Goal: Task Accomplishment & Management: Manage account settings

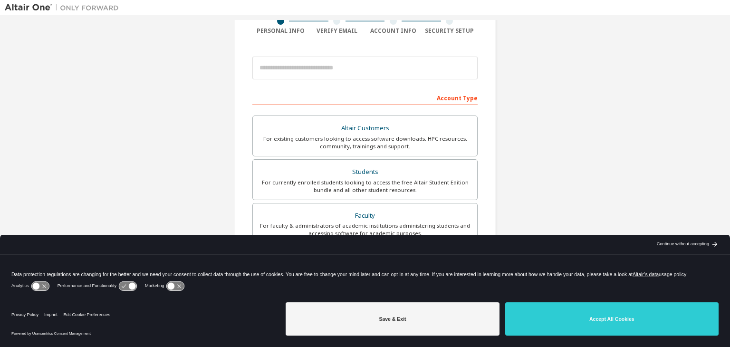
scroll to position [125, 0]
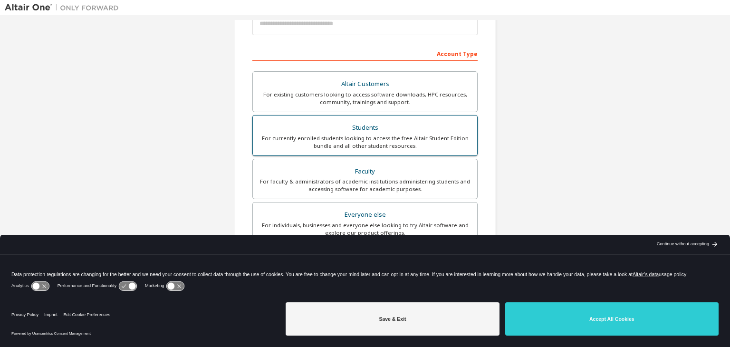
click at [382, 123] on div "Students" at bounding box center [365, 127] width 213 height 13
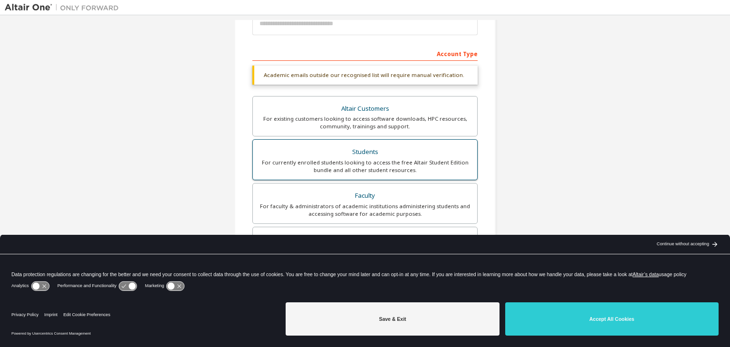
click at [423, 157] on div "Students" at bounding box center [365, 151] width 213 height 13
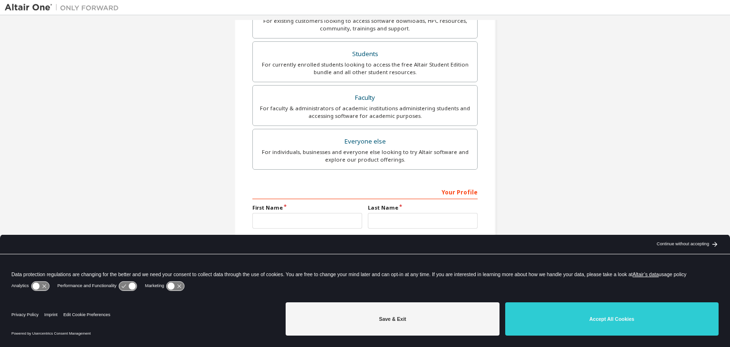
scroll to position [231, 0]
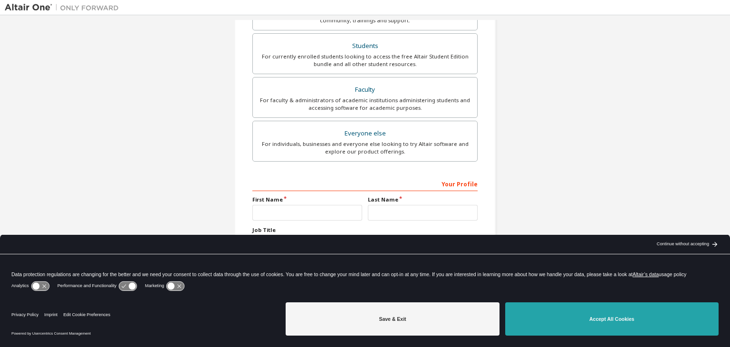
click at [598, 314] on button "Accept All Cookies" at bounding box center [611, 318] width 213 height 33
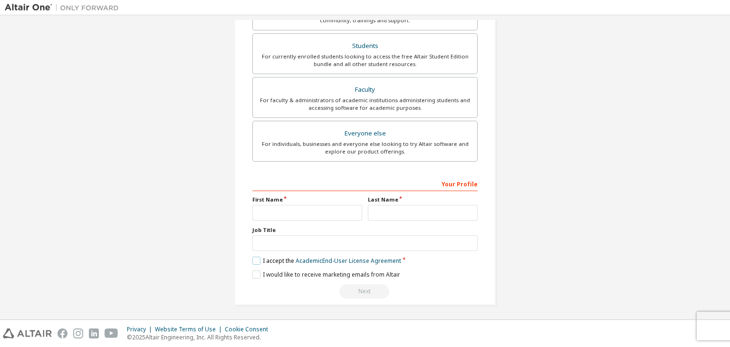
click at [257, 257] on label "I accept the Academic End-User License Agreement" at bounding box center [326, 261] width 149 height 8
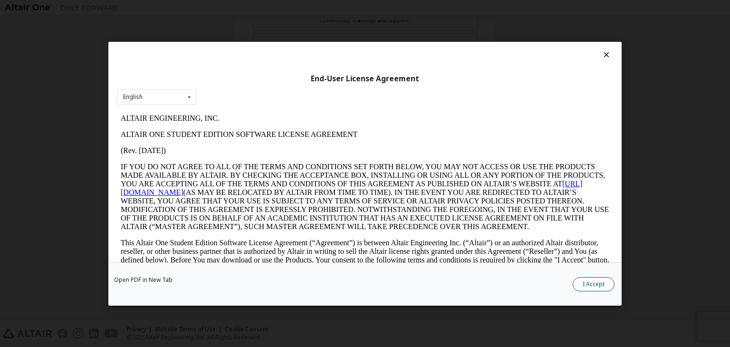
scroll to position [0, 0]
click at [587, 277] on button "I Accept" at bounding box center [594, 284] width 42 height 14
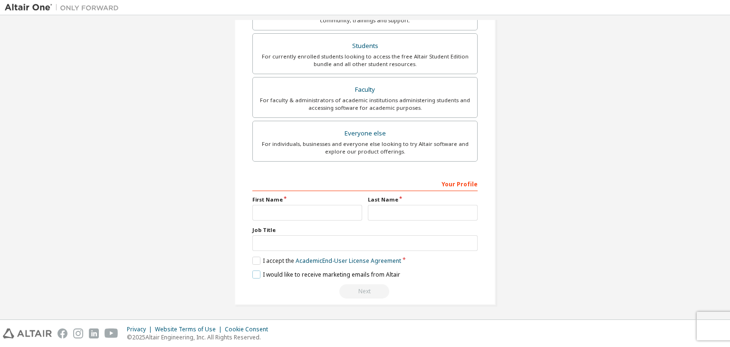
click at [256, 272] on label "I would like to receive marketing emails from Altair" at bounding box center [326, 274] width 148 height 8
click at [257, 274] on label "I would like to receive marketing emails from Altair" at bounding box center [326, 274] width 148 height 8
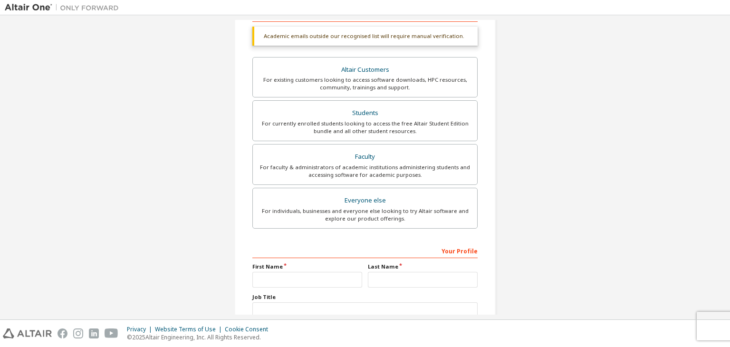
scroll to position [231, 0]
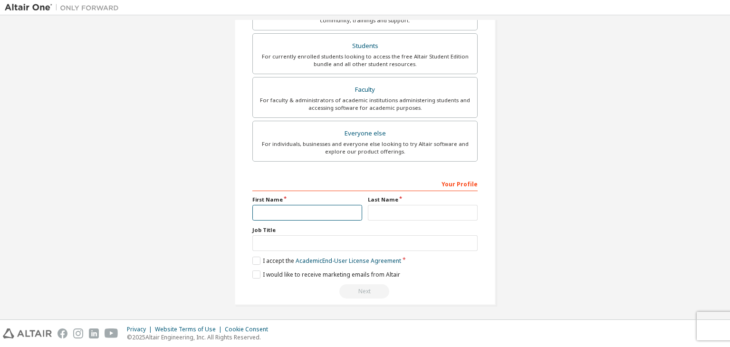
click at [320, 208] on input "text" at bounding box center [307, 213] width 110 height 16
type input "****"
click at [375, 208] on input "text" at bounding box center [423, 213] width 110 height 16
click at [252, 273] on label "I would like to receive marketing emails from Altair" at bounding box center [326, 274] width 148 height 8
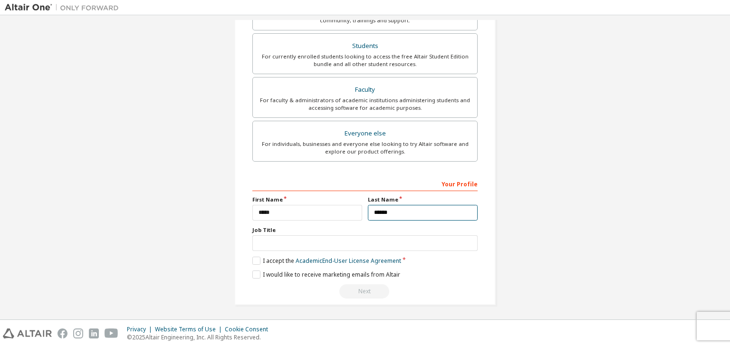
click at [421, 206] on input "******" at bounding box center [423, 213] width 110 height 16
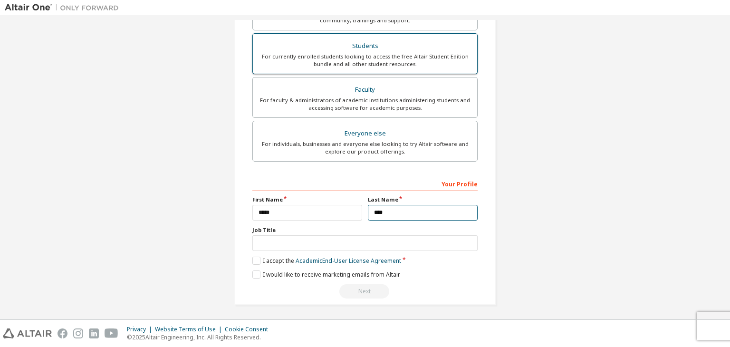
type input "****"
click at [342, 45] on div "Students" at bounding box center [365, 45] width 213 height 13
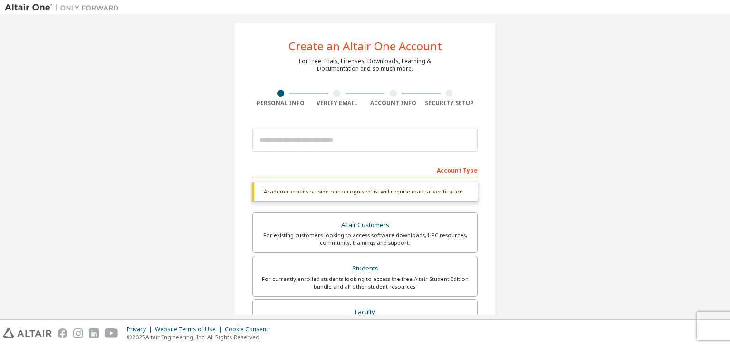
scroll to position [0, 0]
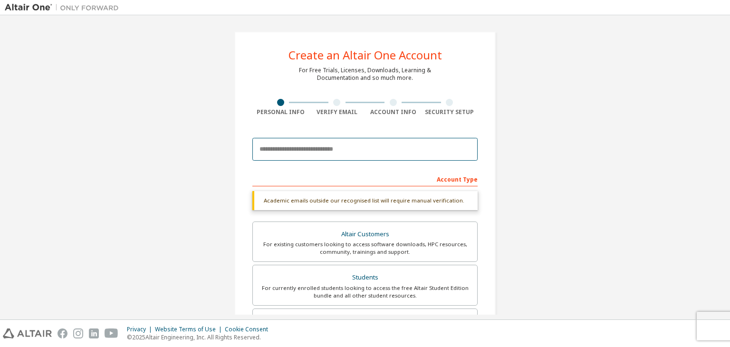
click at [298, 147] on input "email" at bounding box center [364, 149] width 225 height 23
click at [309, 150] on input "**" at bounding box center [364, 149] width 225 height 23
paste input "**********"
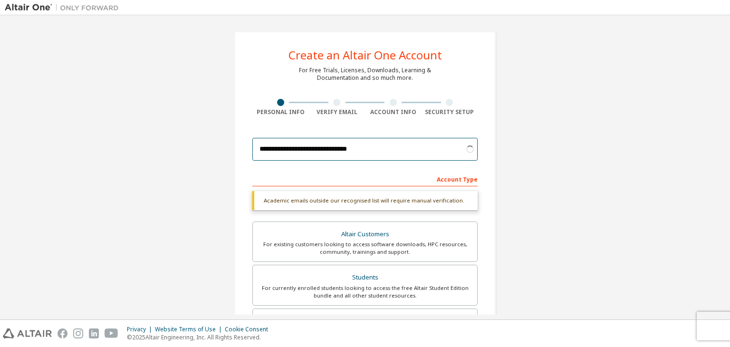
type input "**********"
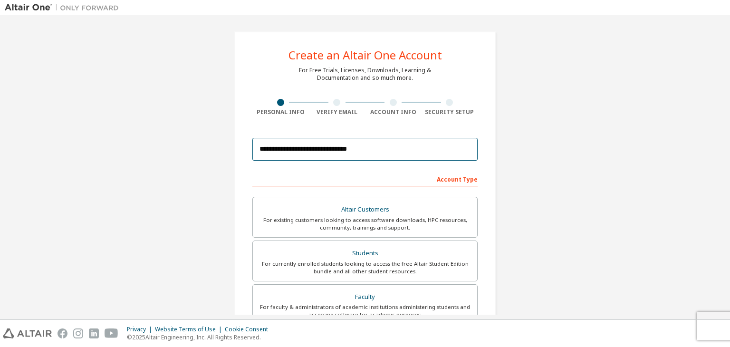
scroll to position [207, 0]
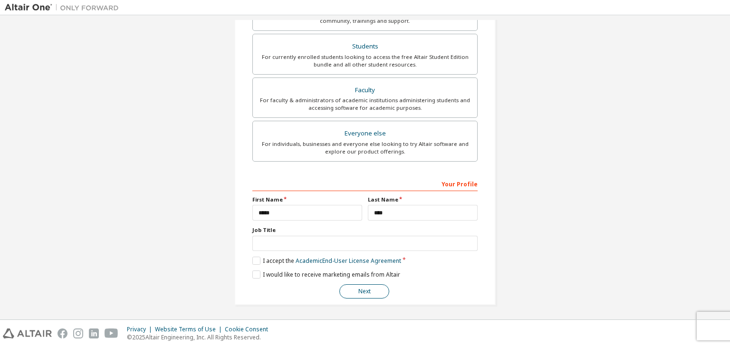
click at [374, 290] on button "Next" at bounding box center [364, 291] width 50 height 14
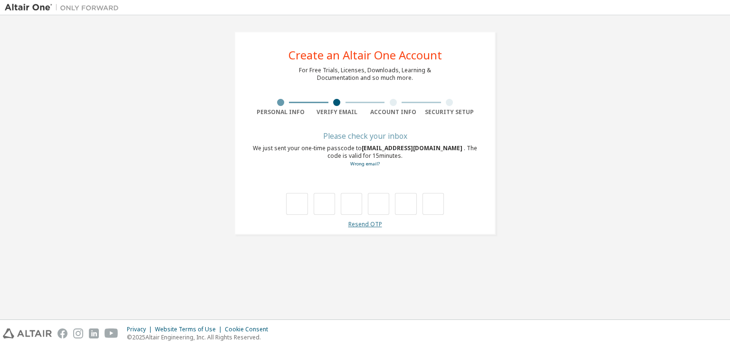
click at [362, 224] on link "Resend OTP" at bounding box center [365, 224] width 34 height 8
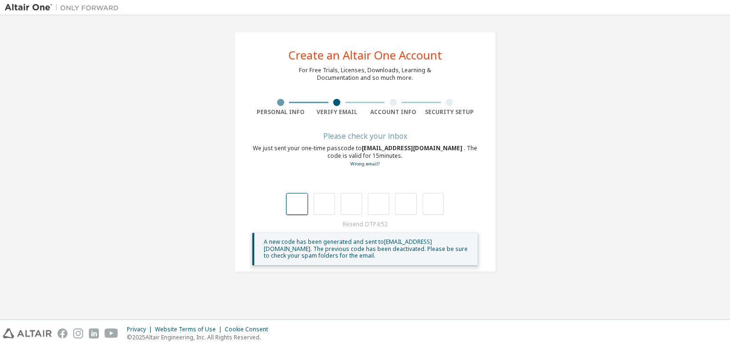
click at [295, 206] on input "text" at bounding box center [296, 204] width 21 height 22
type input "*"
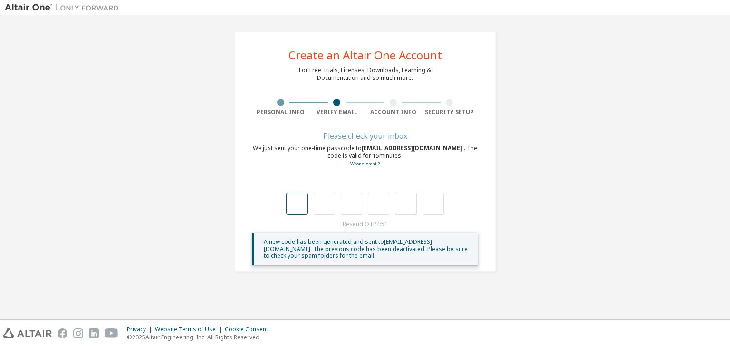
type input "*"
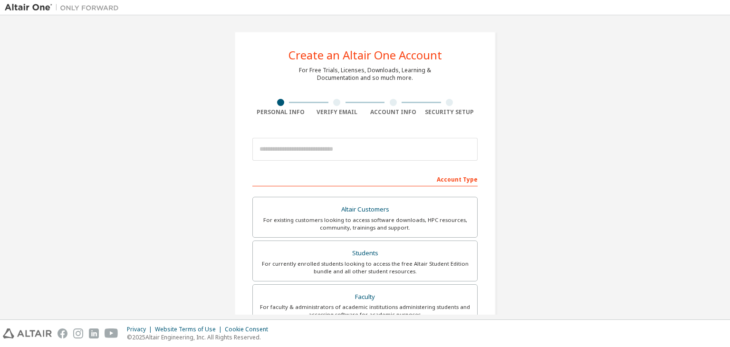
scroll to position [25, 0]
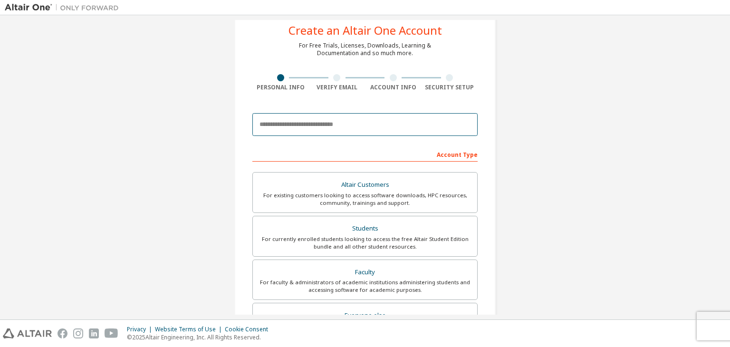
click at [331, 127] on input "email" at bounding box center [364, 124] width 225 height 23
type input "**********"
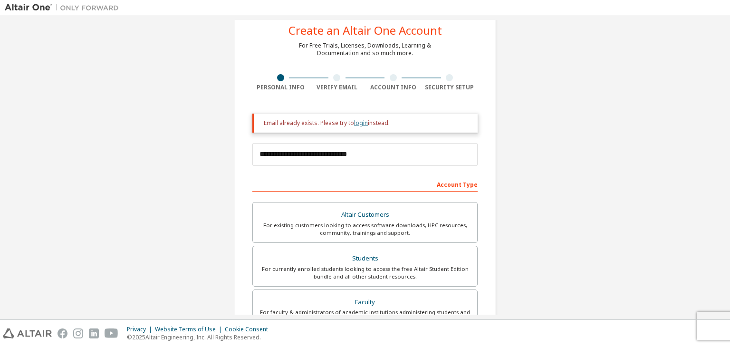
click at [358, 125] on link "login" at bounding box center [361, 123] width 14 height 8
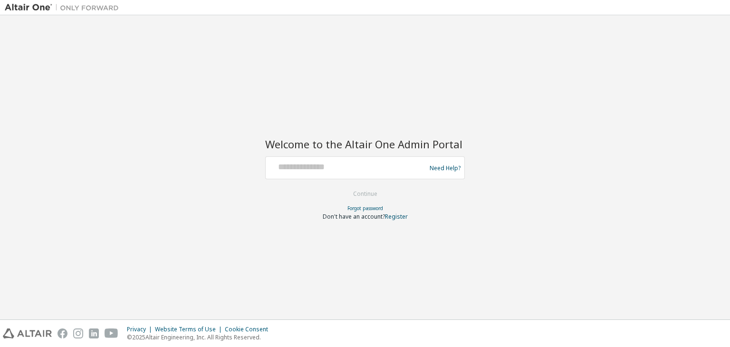
click at [357, 173] on div at bounding box center [347, 168] width 155 height 18
click at [290, 172] on input "text" at bounding box center [347, 166] width 155 height 14
type input "**********"
click at [460, 204] on div "Forgot password" at bounding box center [365, 208] width 200 height 8
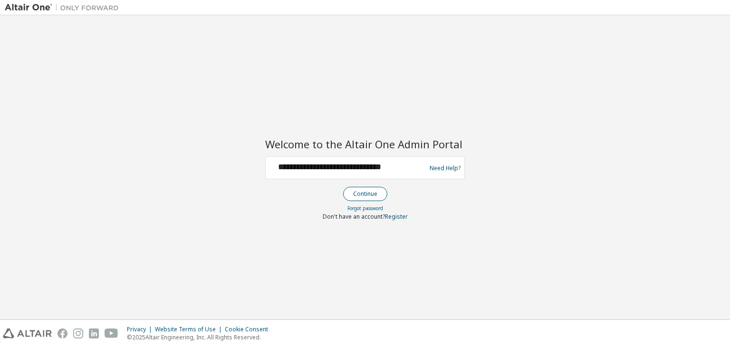
click at [367, 194] on button "Continue" at bounding box center [365, 194] width 44 height 14
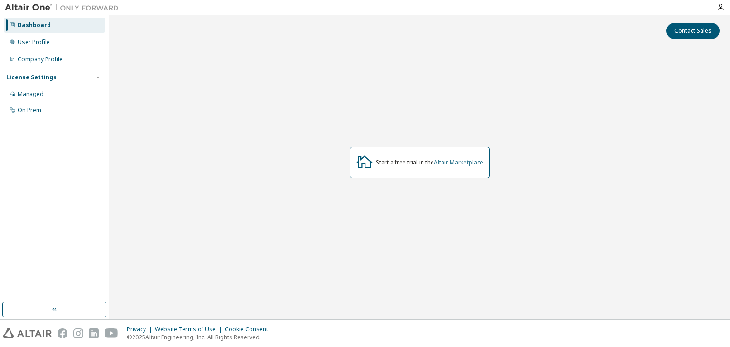
click at [453, 164] on link "Altair Marketplace" at bounding box center [458, 162] width 49 height 8
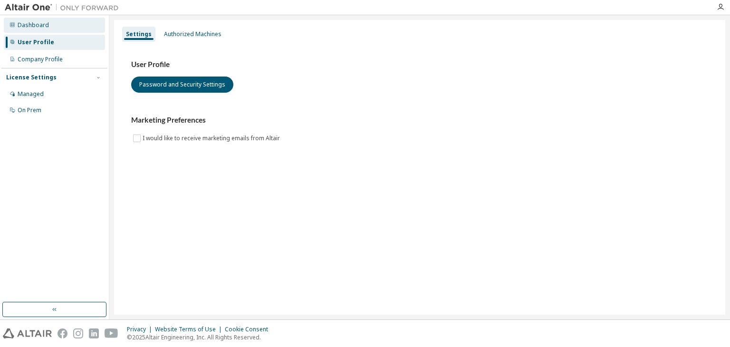
click at [72, 25] on div "Dashboard" at bounding box center [54, 25] width 101 height 15
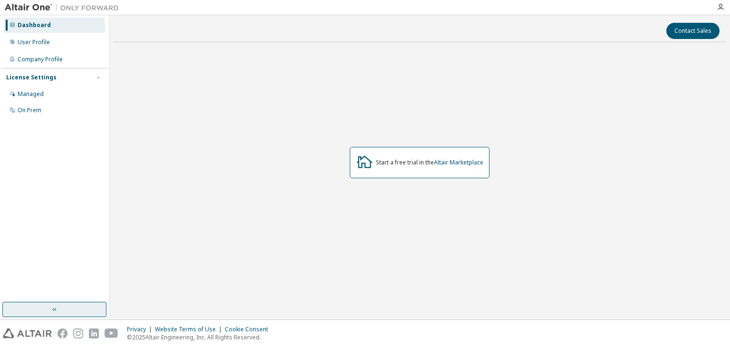
click at [83, 309] on button "button" at bounding box center [54, 309] width 104 height 15
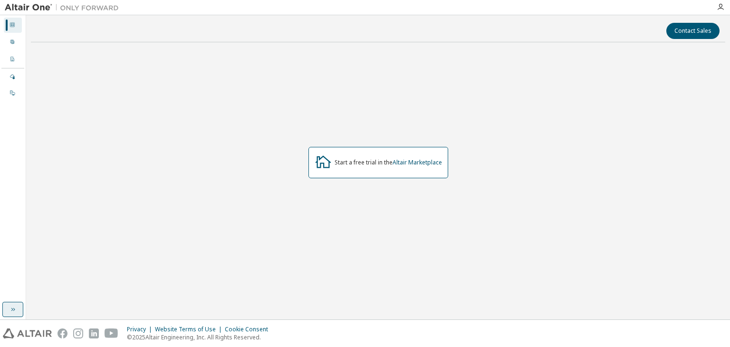
click at [21, 310] on button "button" at bounding box center [12, 309] width 21 height 15
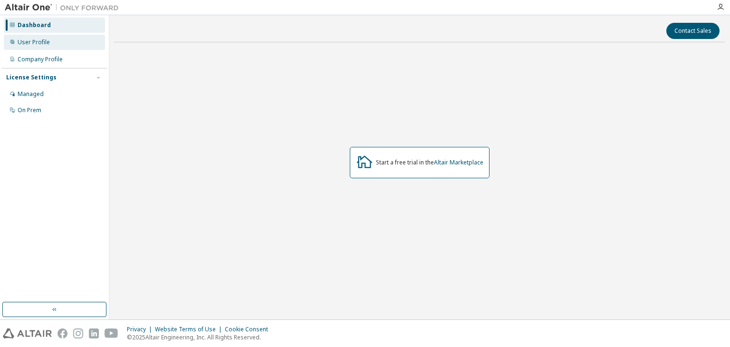
click at [46, 44] on div "User Profile" at bounding box center [34, 43] width 32 height 8
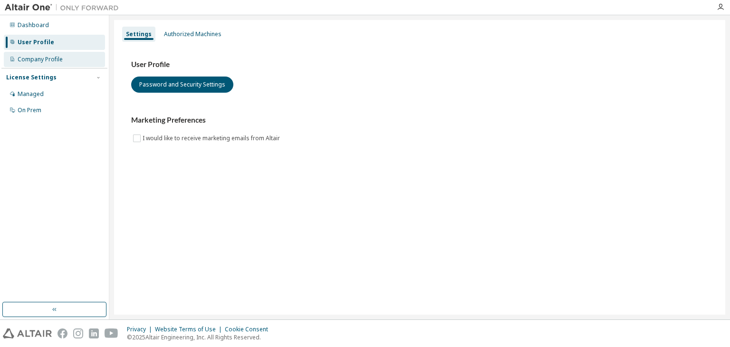
click at [44, 56] on div "Company Profile" at bounding box center [40, 60] width 45 height 8
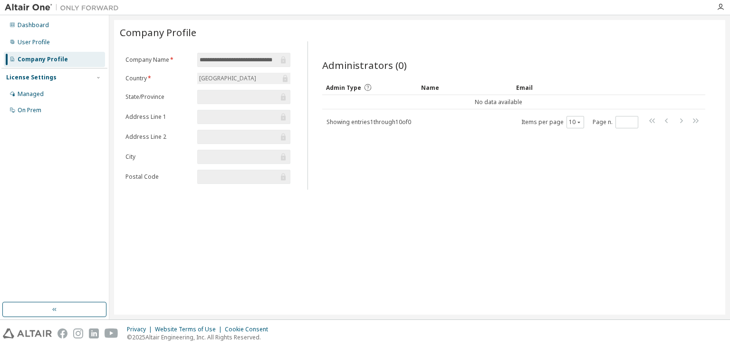
click at [250, 96] on input "text" at bounding box center [239, 97] width 79 height 10
click at [283, 96] on icon at bounding box center [283, 97] width 5 height 7
drag, startPoint x: 285, startPoint y: 119, endPoint x: 299, endPoint y: 127, distance: 16.4
click at [299, 127] on div "**********" at bounding box center [420, 115] width 600 height 148
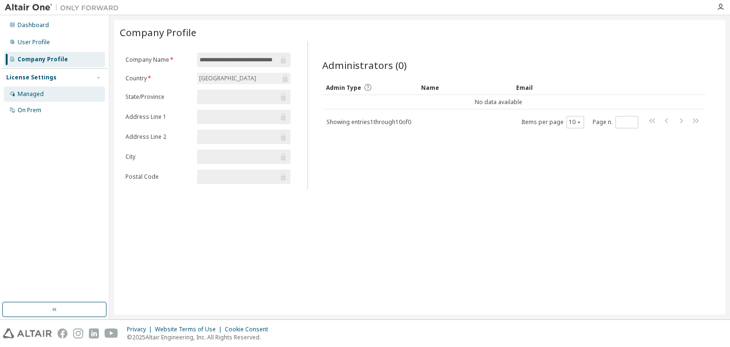
click at [25, 95] on div "Managed" at bounding box center [31, 94] width 26 height 8
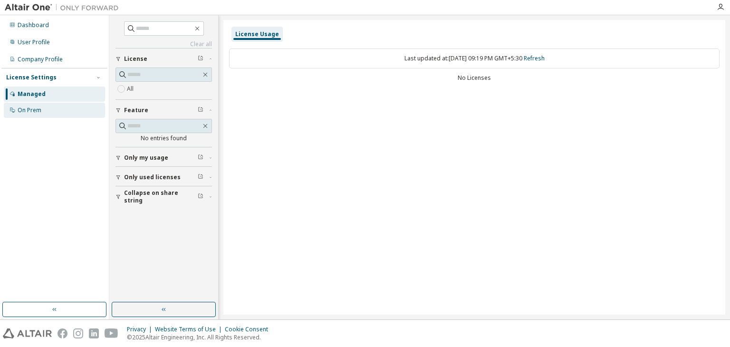
click at [30, 114] on div "On Prem" at bounding box center [30, 110] width 24 height 8
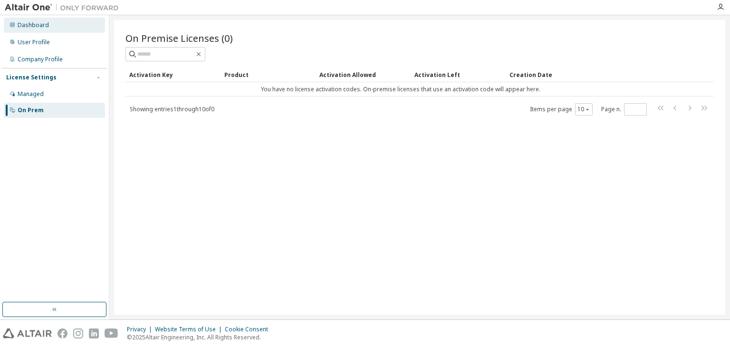
click at [57, 30] on div "Dashboard" at bounding box center [54, 25] width 101 height 15
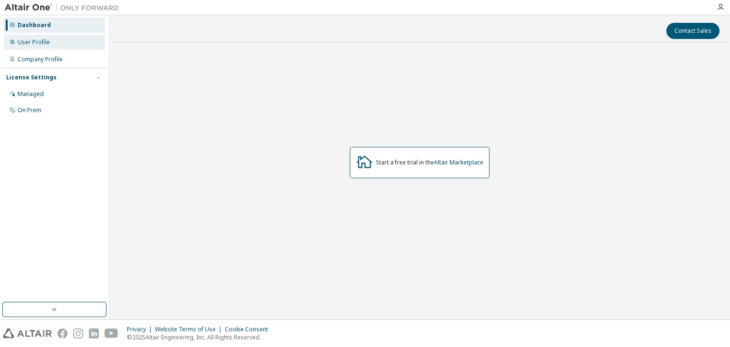
click at [55, 44] on div "User Profile" at bounding box center [54, 42] width 101 height 15
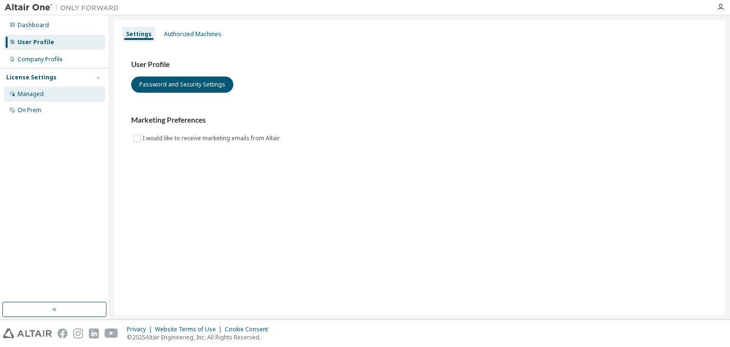
click at [68, 97] on div "Managed" at bounding box center [54, 94] width 101 height 15
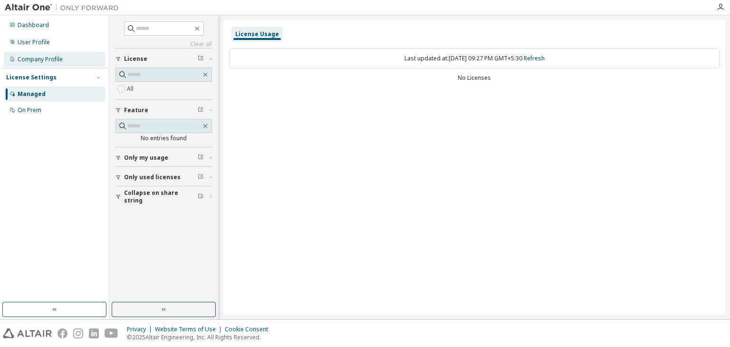
click at [60, 61] on div "Company Profile" at bounding box center [40, 60] width 45 height 8
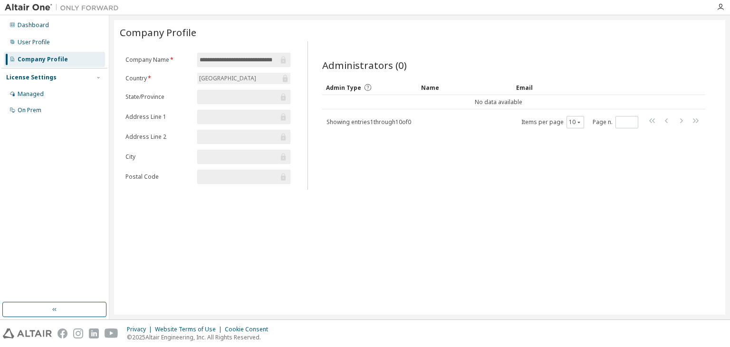
click at [283, 114] on icon at bounding box center [284, 117] width 10 height 10
click at [283, 96] on icon at bounding box center [283, 97] width 5 height 7
click at [48, 21] on div "Dashboard" at bounding box center [54, 25] width 101 height 15
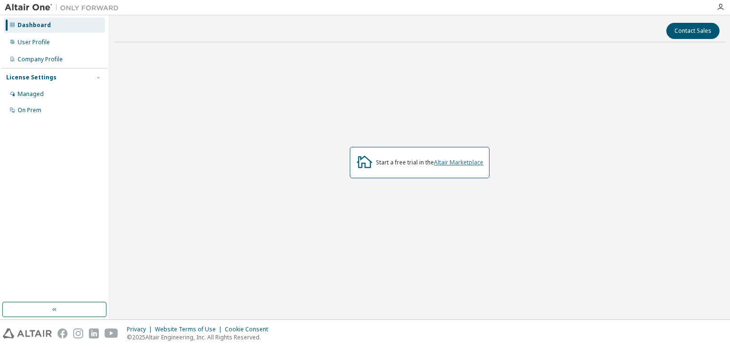
click at [464, 164] on link "Altair Marketplace" at bounding box center [458, 162] width 49 height 8
